Goal: Check status: Check status

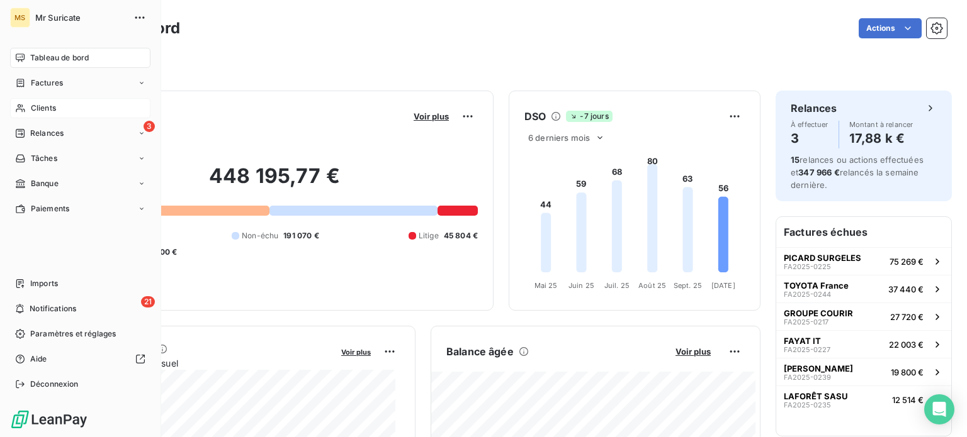
click at [14, 106] on div "Clients" at bounding box center [80, 108] width 140 height 20
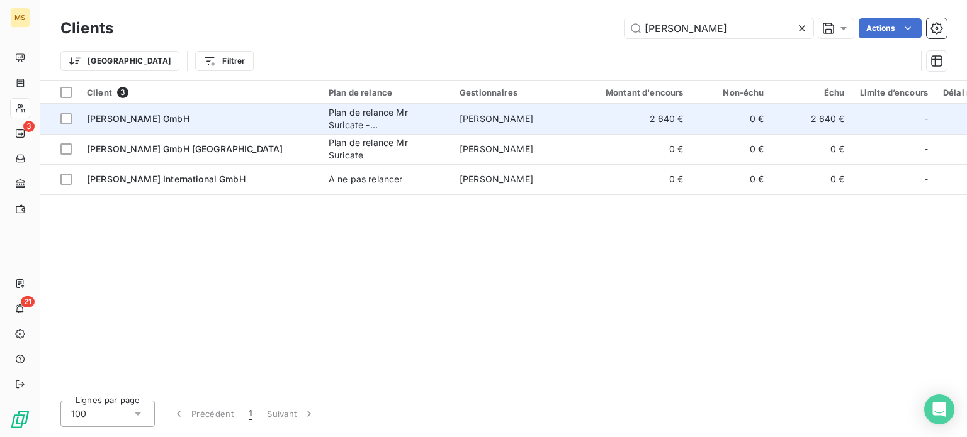
type input "[PERSON_NAME]"
click at [395, 126] on div "Plan de relance Mr Suricate - [DEMOGRAPHIC_DATA]" at bounding box center [387, 118] width 116 height 25
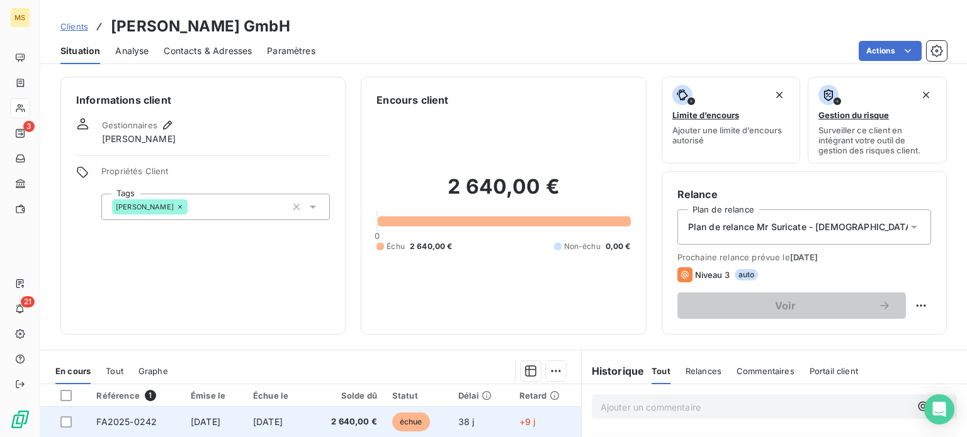
click at [212, 415] on td "[DATE]" at bounding box center [214, 422] width 62 height 30
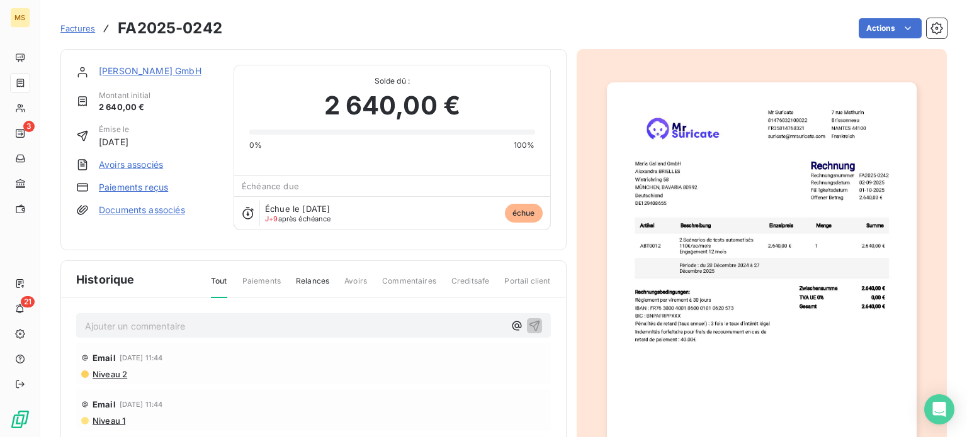
click at [138, 184] on link "Paiements reçus" at bounding box center [133, 187] width 69 height 13
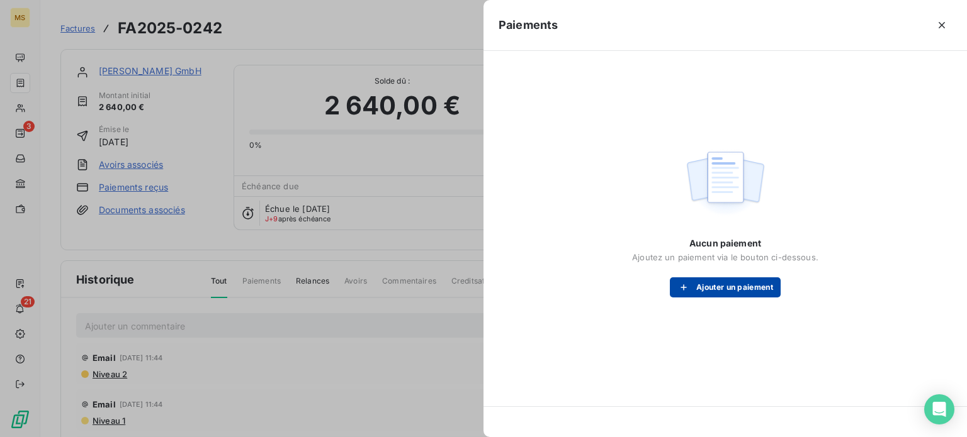
click at [692, 292] on div "button" at bounding box center [686, 287] width 19 height 13
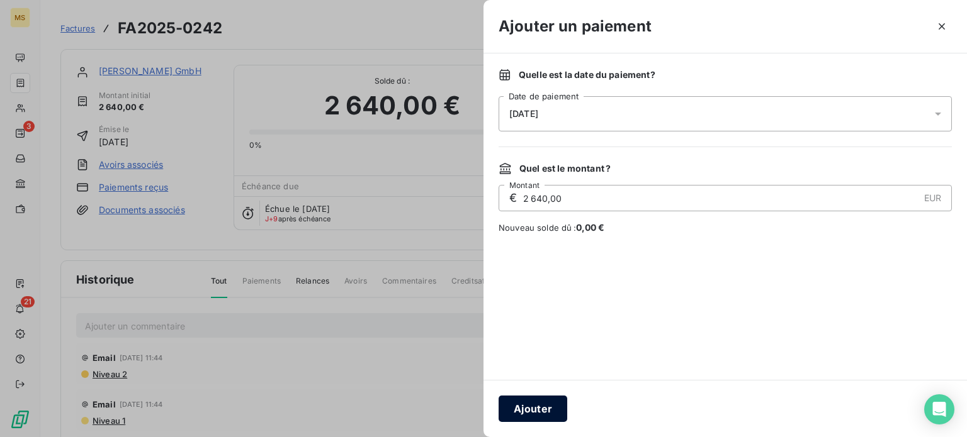
click at [534, 408] on button "Ajouter" at bounding box center [532, 409] width 69 height 26
